Goal: Browse casually: Explore the website without a specific task or goal

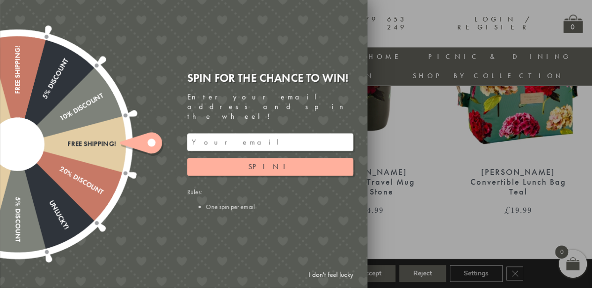
scroll to position [636, 0]
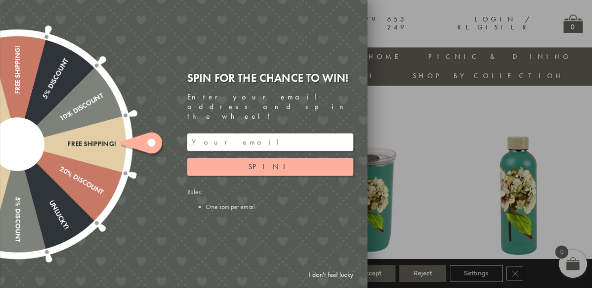
click at [456, 206] on div at bounding box center [296, 144] width 592 height 288
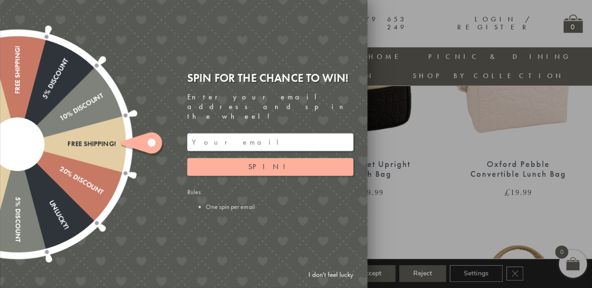
scroll to position [0, 0]
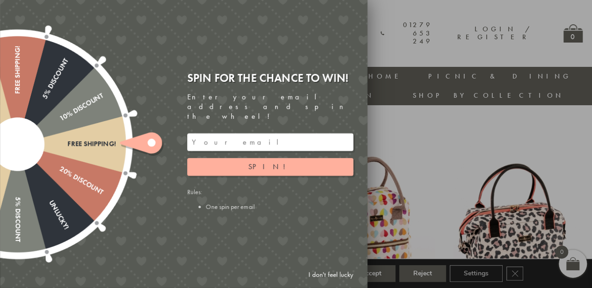
click at [340, 274] on link "I don't feel lucky" at bounding box center [331, 274] width 54 height 17
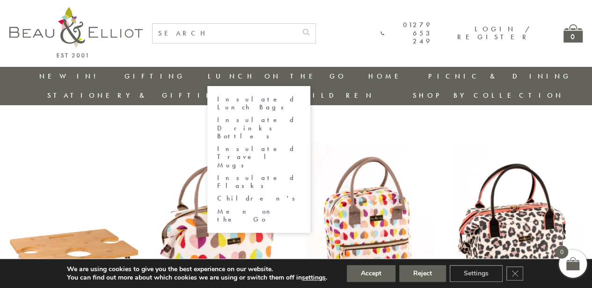
click at [217, 116] on link "Insulated Drinks Bottles" at bounding box center [259, 128] width 84 height 24
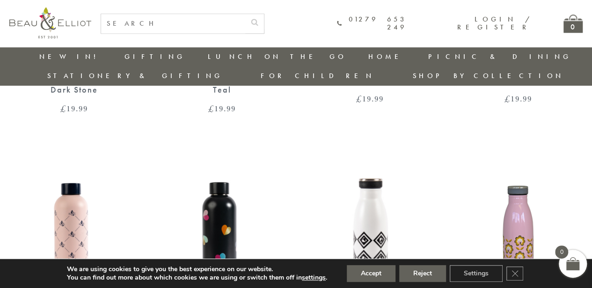
scroll to position [542, 0]
click at [382, 193] on img at bounding box center [370, 234] width 129 height 167
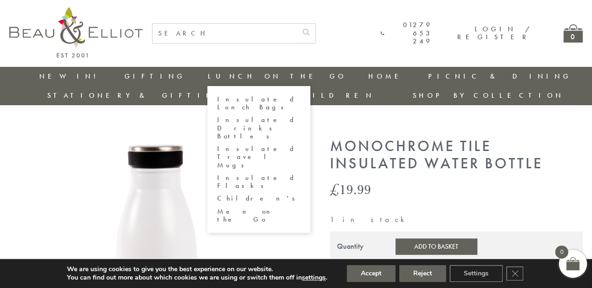
click at [217, 96] on link "Insulated Lunch Bags" at bounding box center [259, 104] width 84 height 16
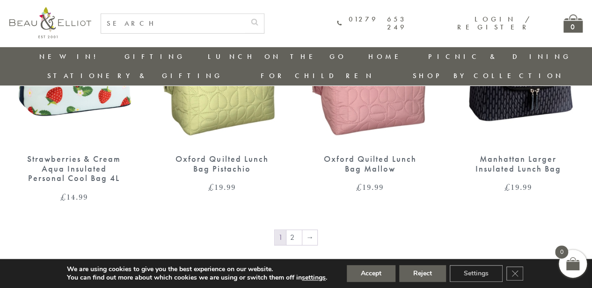
scroll to position [1479, 0]
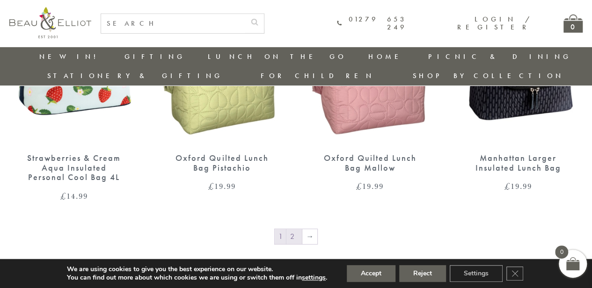
click at [294, 229] on link "2" at bounding box center [294, 236] width 15 height 15
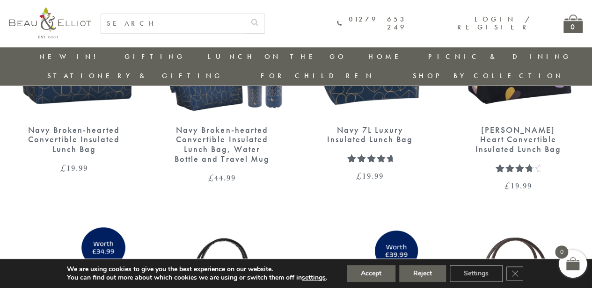
scroll to position [449, 0]
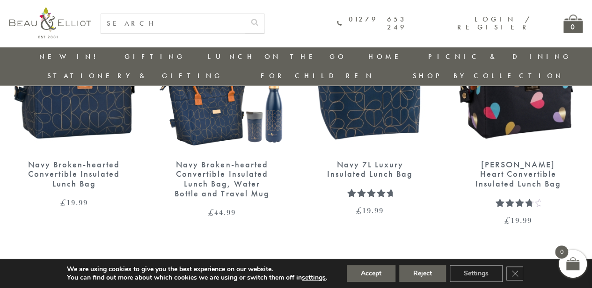
click at [85, 109] on img at bounding box center [73, 67] width 129 height 167
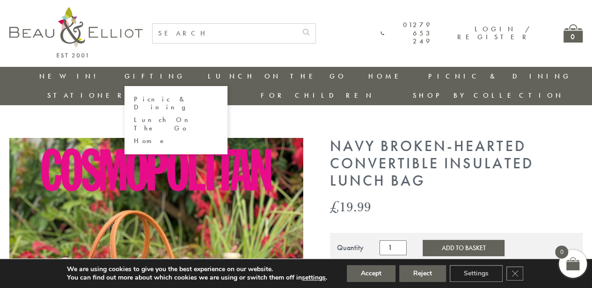
click at [125, 79] on link "Gifting" at bounding box center [155, 76] width 61 height 9
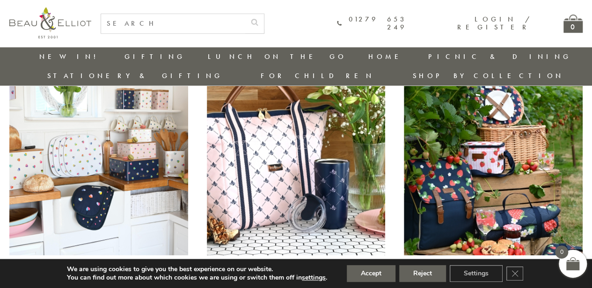
scroll to position [402, 0]
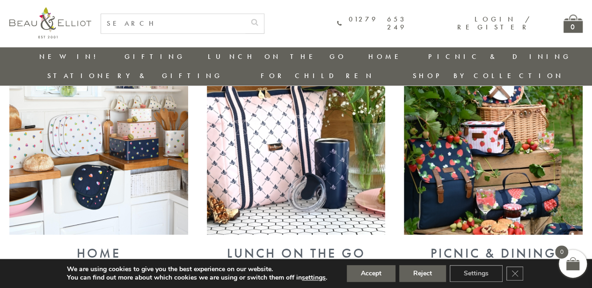
click at [451, 141] on img at bounding box center [493, 131] width 179 height 207
click at [300, 155] on img at bounding box center [296, 131] width 179 height 207
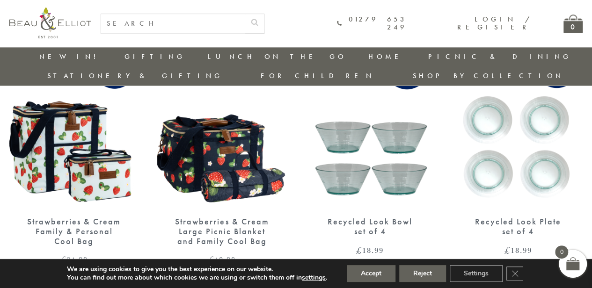
scroll to position [683, 0]
